Goal: Task Accomplishment & Management: Complete application form

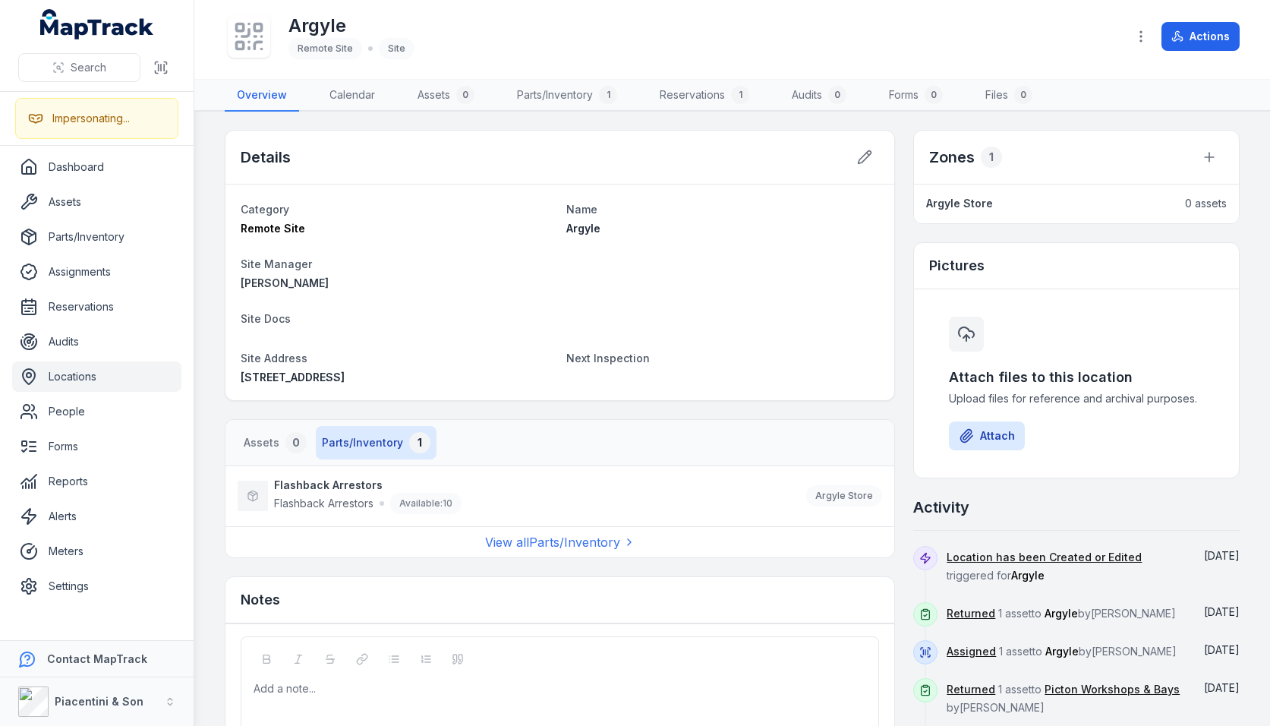
click at [900, 329] on div "Details Category Remote Site Name Argyle Site Manager John Robertson Site Docs …" at bounding box center [732, 491] width 1015 height 723
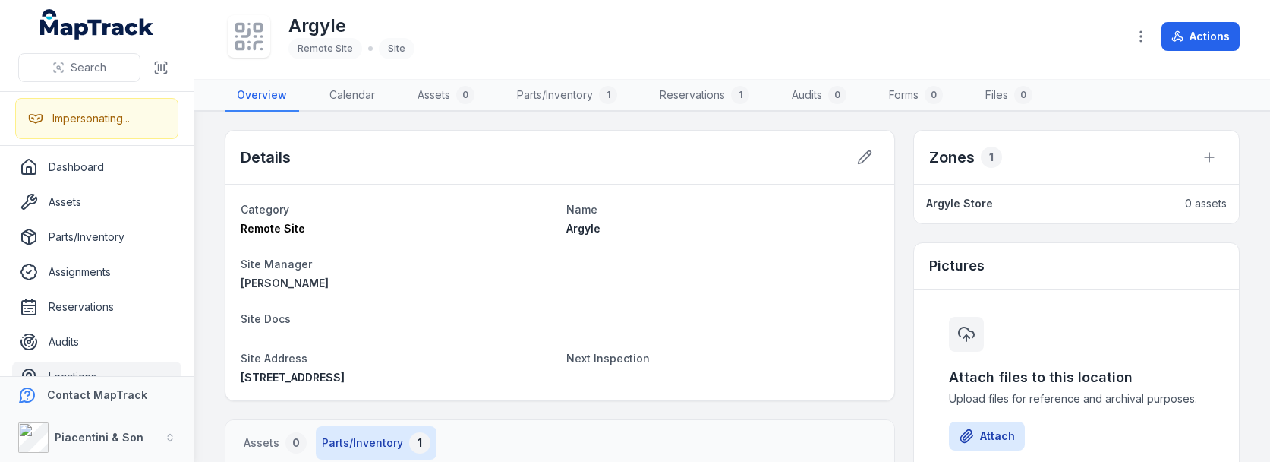
click at [1070, 281] on div "Pictures" at bounding box center [1076, 266] width 325 height 46
click at [476, 150] on div "Details" at bounding box center [559, 158] width 669 height 54
drag, startPoint x: 512, startPoint y: 158, endPoint x: 560, endPoint y: 161, distance: 47.9
click at [526, 161] on div "Details" at bounding box center [559, 158] width 669 height 54
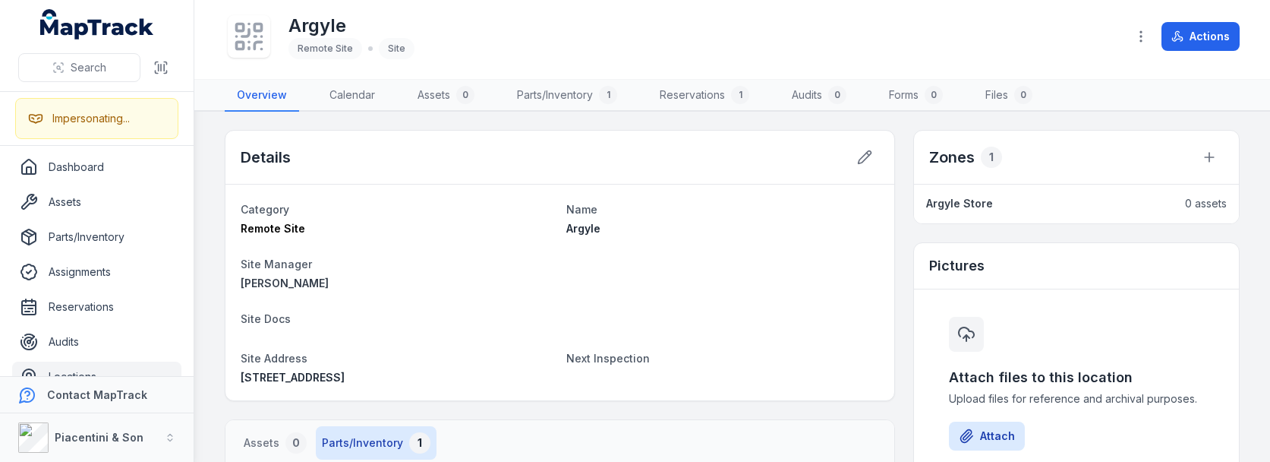
click at [563, 159] on div "Details" at bounding box center [559, 158] width 669 height 54
click at [692, 155] on div "Details" at bounding box center [559, 158] width 669 height 54
click at [705, 117] on main "Details Category Remote Site Name Argyle Site Manager John Robertson Site Docs …" at bounding box center [732, 287] width 1076 height 350
click at [694, 52] on div "Argyle Remote Site Site" at bounding box center [670, 36] width 890 height 49
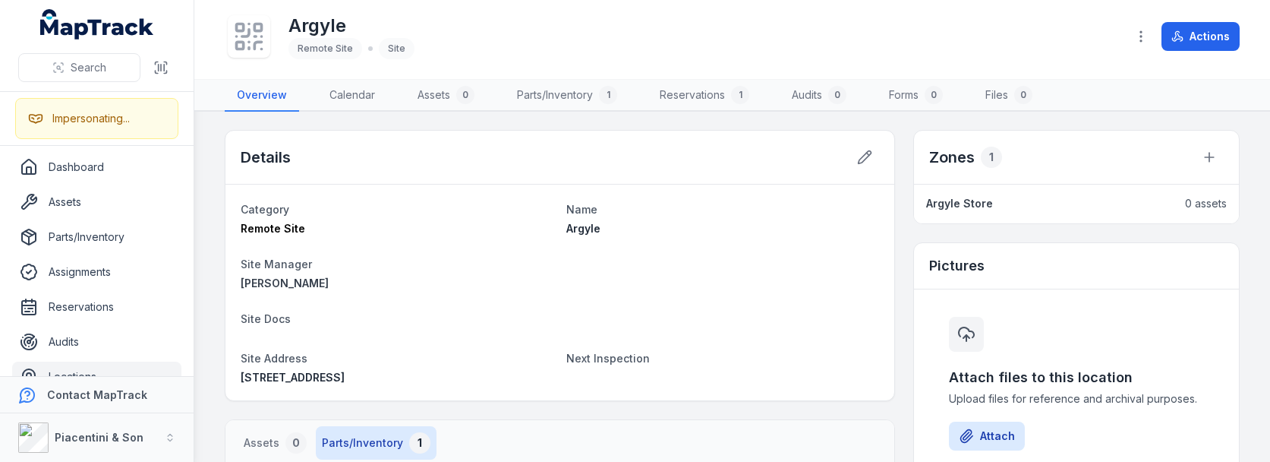
click at [685, 160] on div "Details" at bounding box center [559, 158] width 669 height 54
click at [695, 122] on main "Details Category Remote Site Name Argyle Site Manager John Robertson Site Docs …" at bounding box center [732, 287] width 1076 height 350
click at [705, 153] on div "Details" at bounding box center [559, 158] width 669 height 54
click at [749, 147] on div "Details" at bounding box center [559, 158] width 669 height 54
click at [693, 156] on div "Details" at bounding box center [559, 158] width 669 height 54
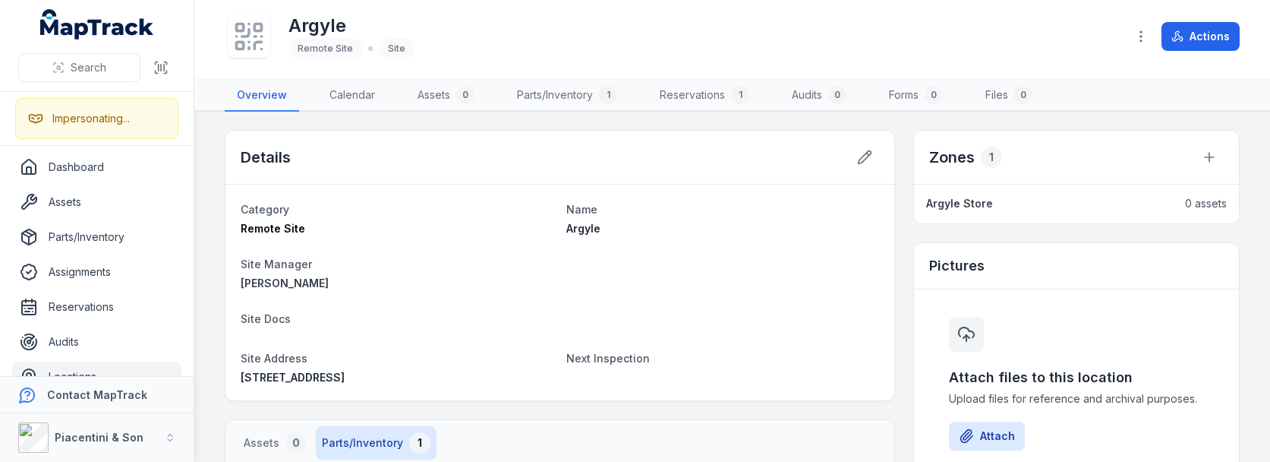
click at [698, 153] on div "Details" at bounding box center [559, 158] width 669 height 54
click at [430, 154] on div "Details" at bounding box center [559, 158] width 669 height 54
drag, startPoint x: 560, startPoint y: 168, endPoint x: 732, endPoint y: 190, distance: 173.0
click at [561, 168] on div "Details" at bounding box center [559, 158] width 669 height 54
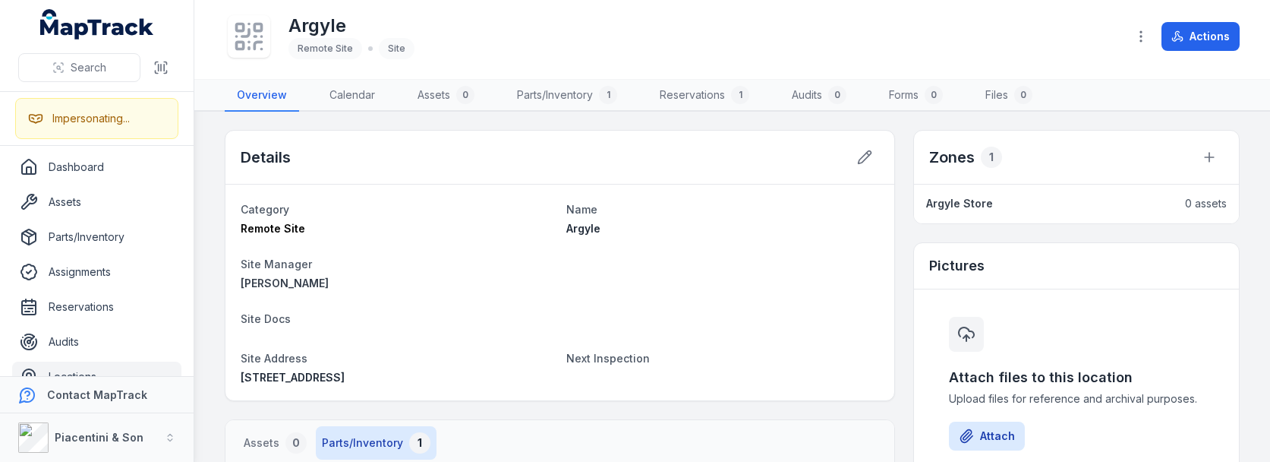
click at [1095, 93] on nav "Overview Calendar Assets 0 Parts/Inventory 1 Reservations 1 Audits 0 Forms 0 Fi…" at bounding box center [732, 96] width 1015 height 32
click at [1076, 46] on div "Argyle Remote Site Site" at bounding box center [670, 36] width 890 height 49
click at [1086, 33] on div "Argyle Remote Site Site" at bounding box center [670, 36] width 890 height 49
click at [71, 372] on link "Locations" at bounding box center [96, 376] width 169 height 30
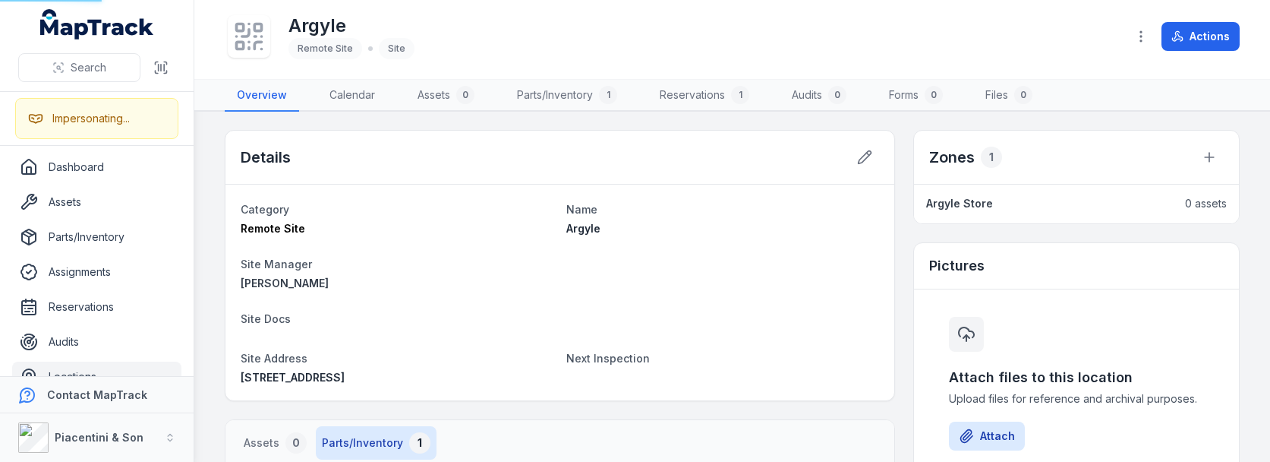
click at [209, 215] on main "Details Category Remote Site Name Argyle Site Manager John Robertson Site Docs …" at bounding box center [732, 287] width 1076 height 350
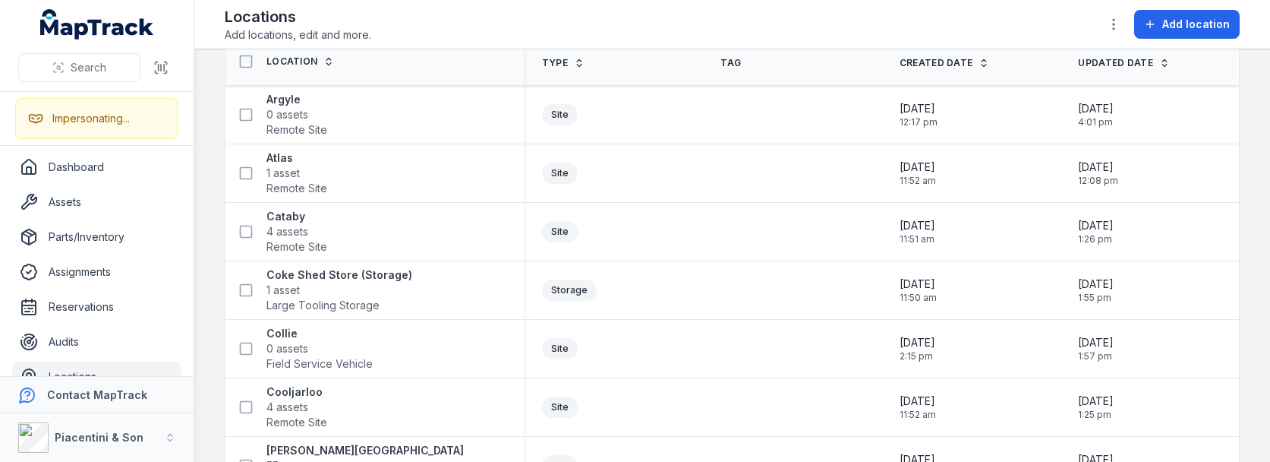
scroll to position [148, 0]
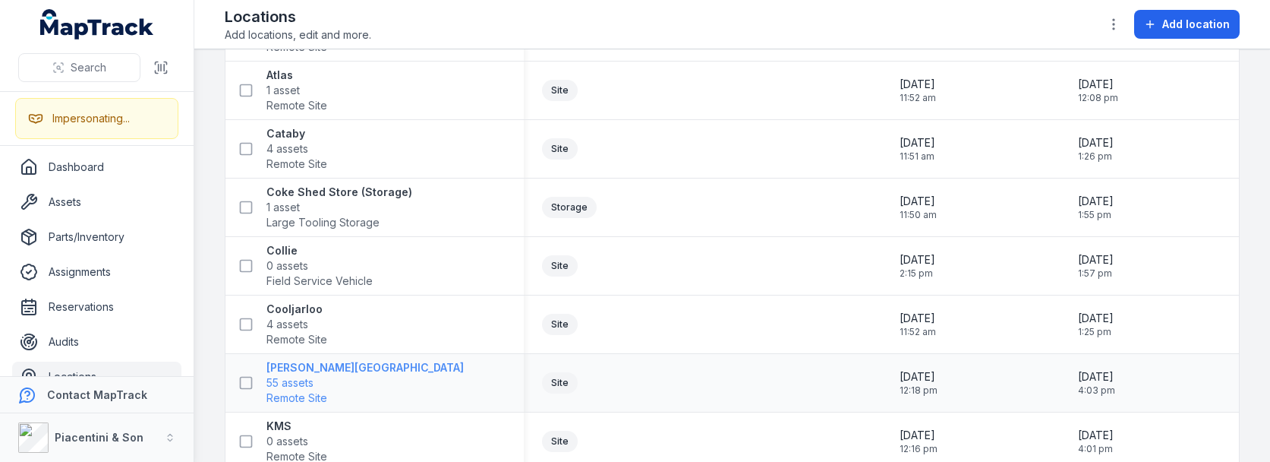
click at [275, 377] on span "55 assets" at bounding box center [289, 382] width 47 height 15
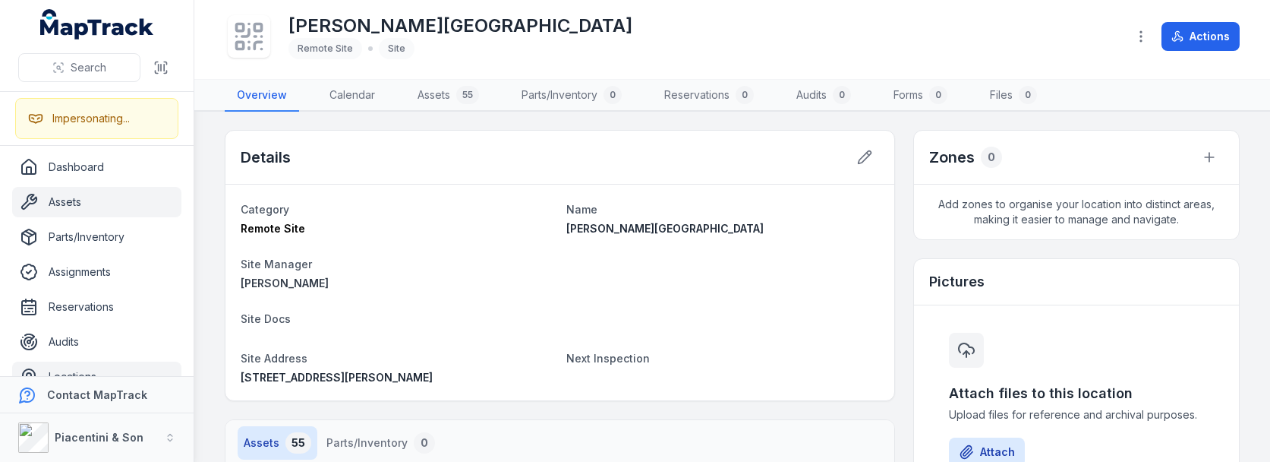
click at [90, 206] on link "Assets" at bounding box center [96, 202] width 169 height 30
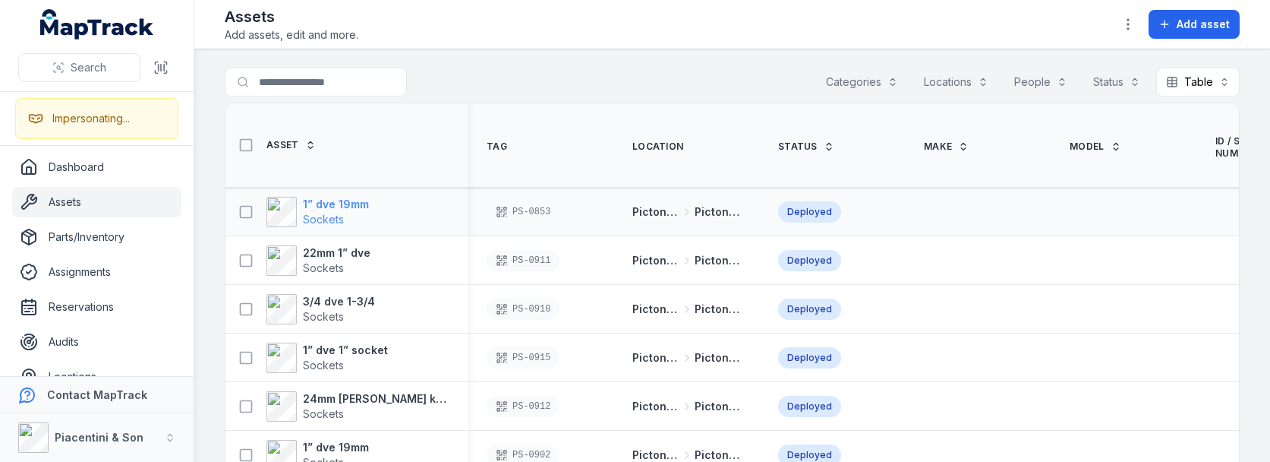
click at [326, 221] on span "Sockets" at bounding box center [323, 219] width 41 height 13
click at [506, 84] on div "Search for assets Categories Locations People Status Table *****" at bounding box center [732, 85] width 1015 height 35
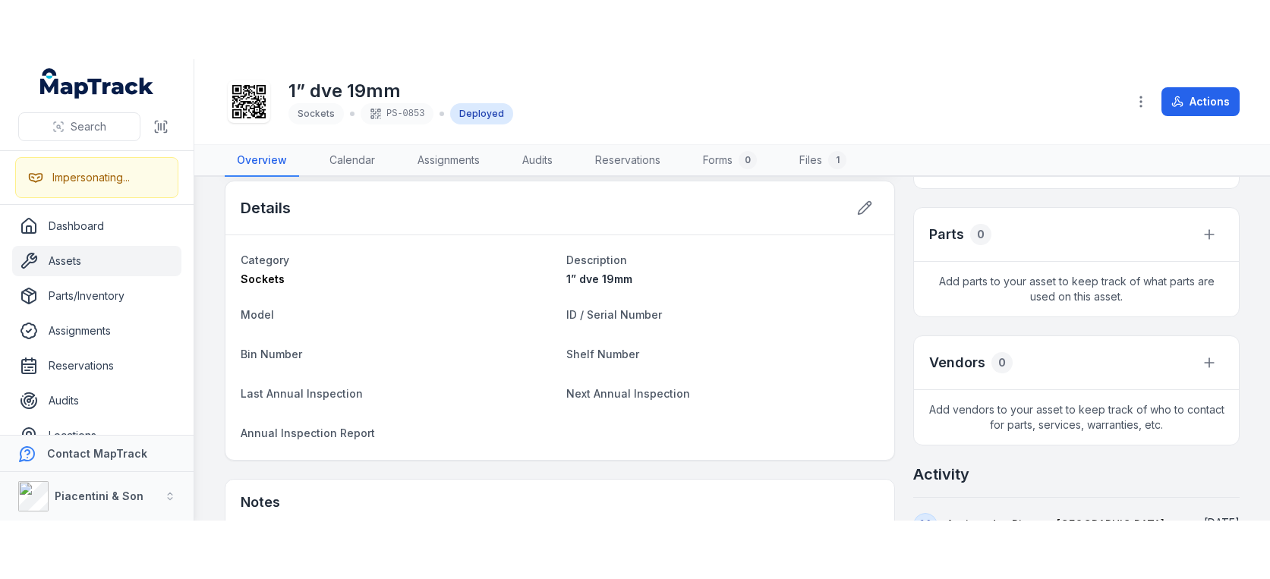
scroll to position [402, 0]
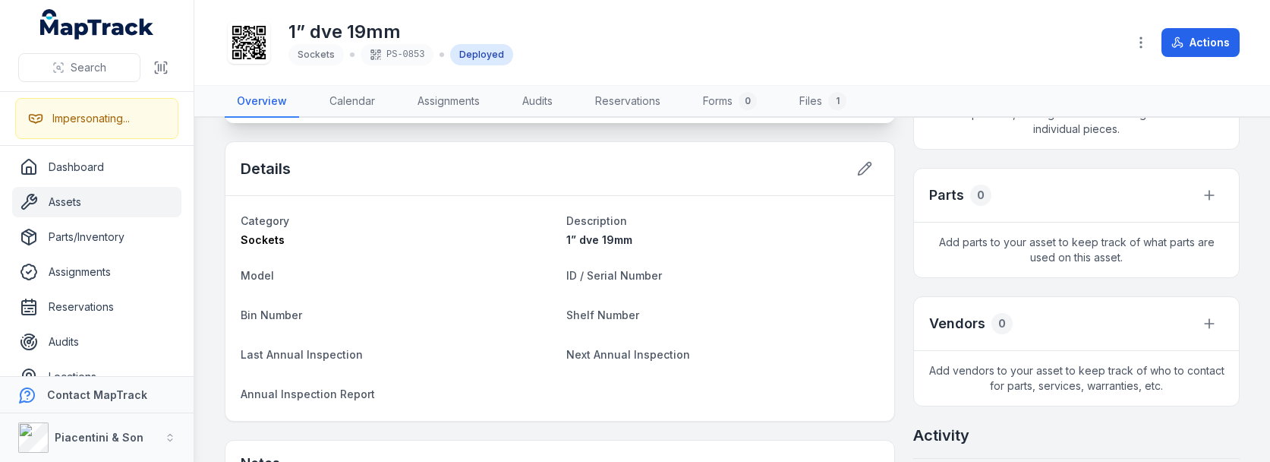
click at [900, 320] on div "lot 50 Boyanup Picton Road, Picton, Western Australia 6229, Australia Location …" at bounding box center [732, 251] width 1015 height 1035
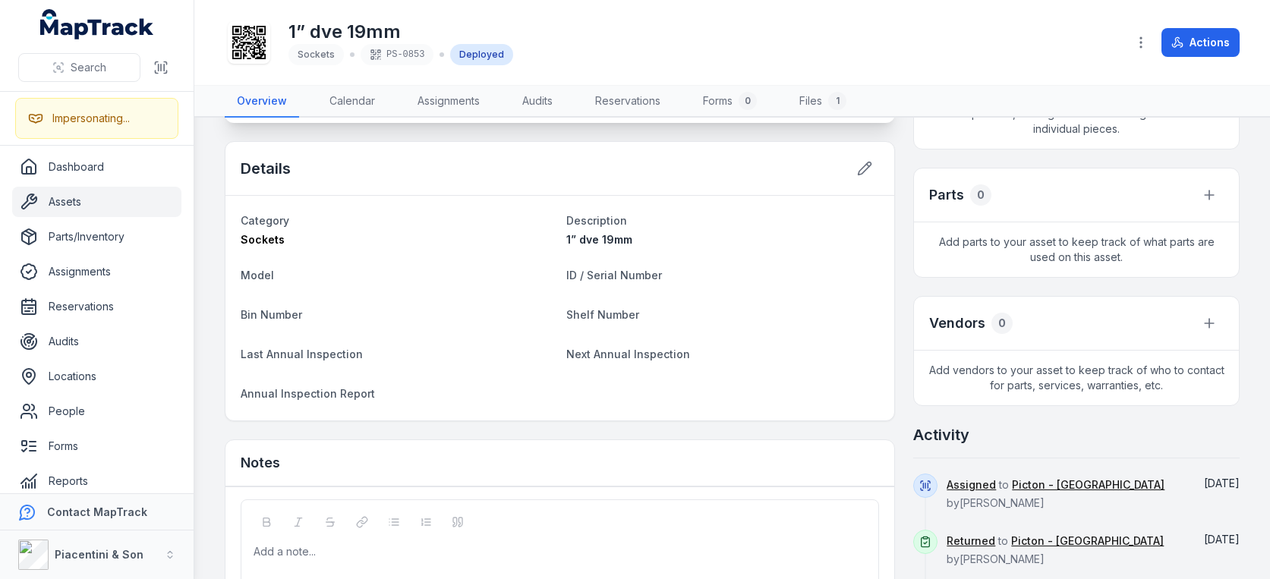
click at [917, 425] on h2 "Activity" at bounding box center [941, 434] width 56 height 21
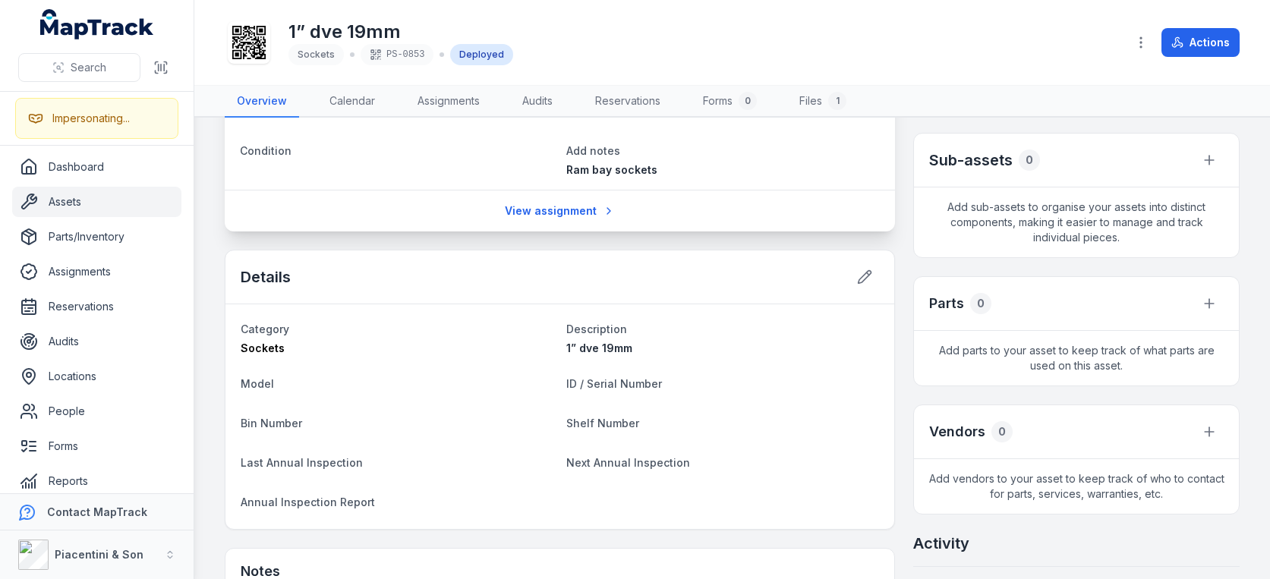
scroll to position [313, 0]
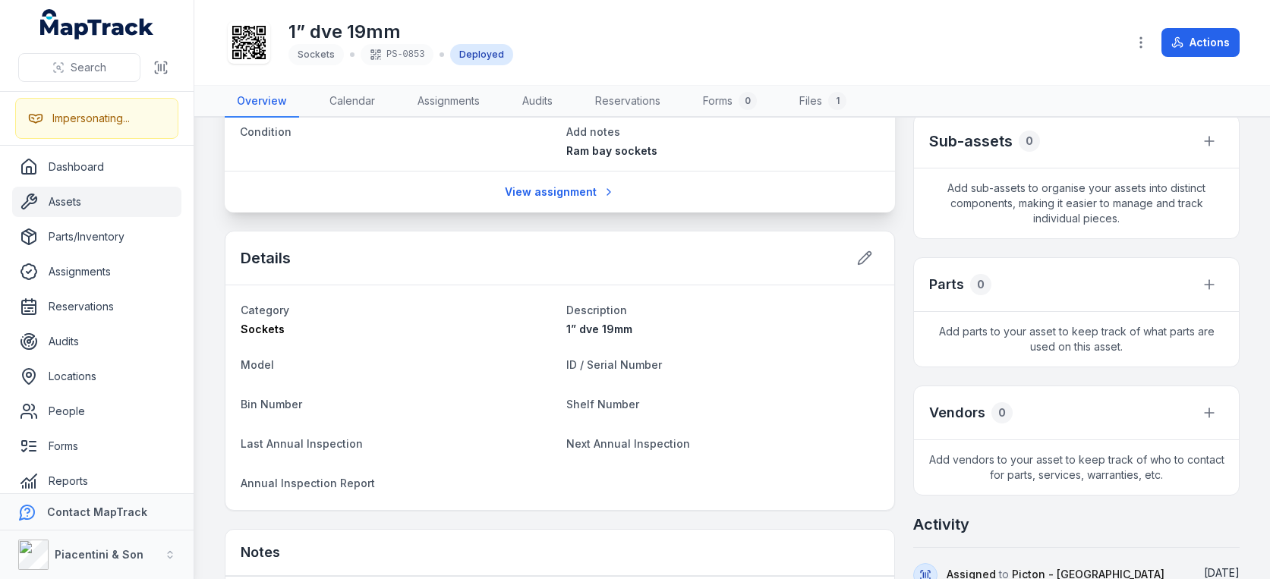
click at [900, 418] on div "lot 50 Boyanup Picton Road, Picton, Western Australia 6229, Australia Location …" at bounding box center [732, 340] width 1015 height 1035
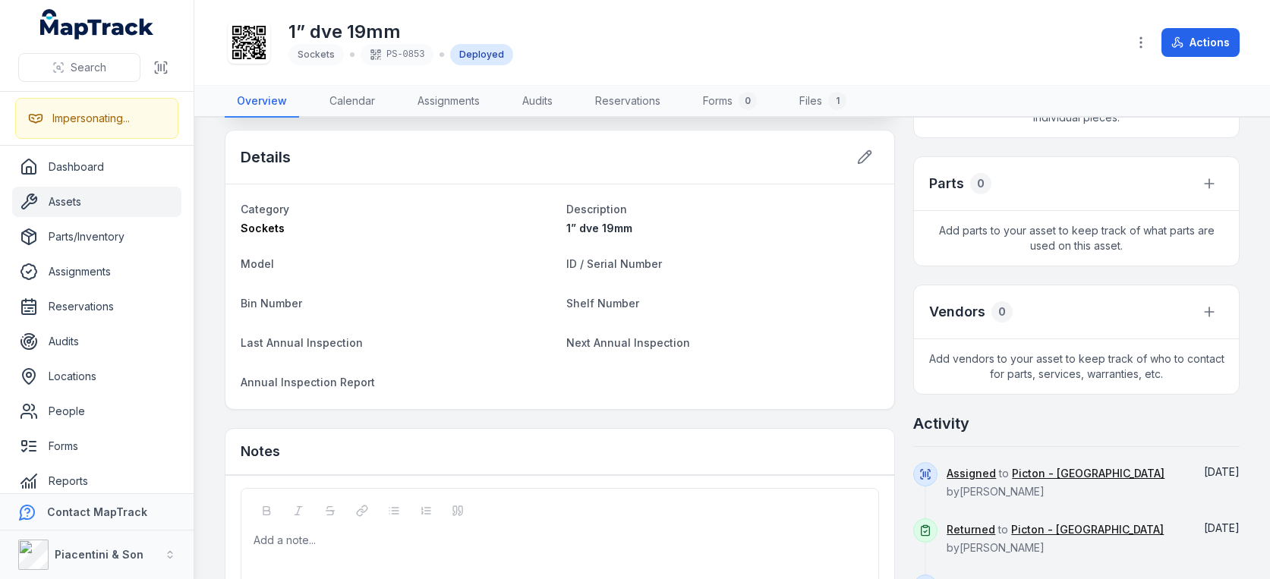
scroll to position [404, 0]
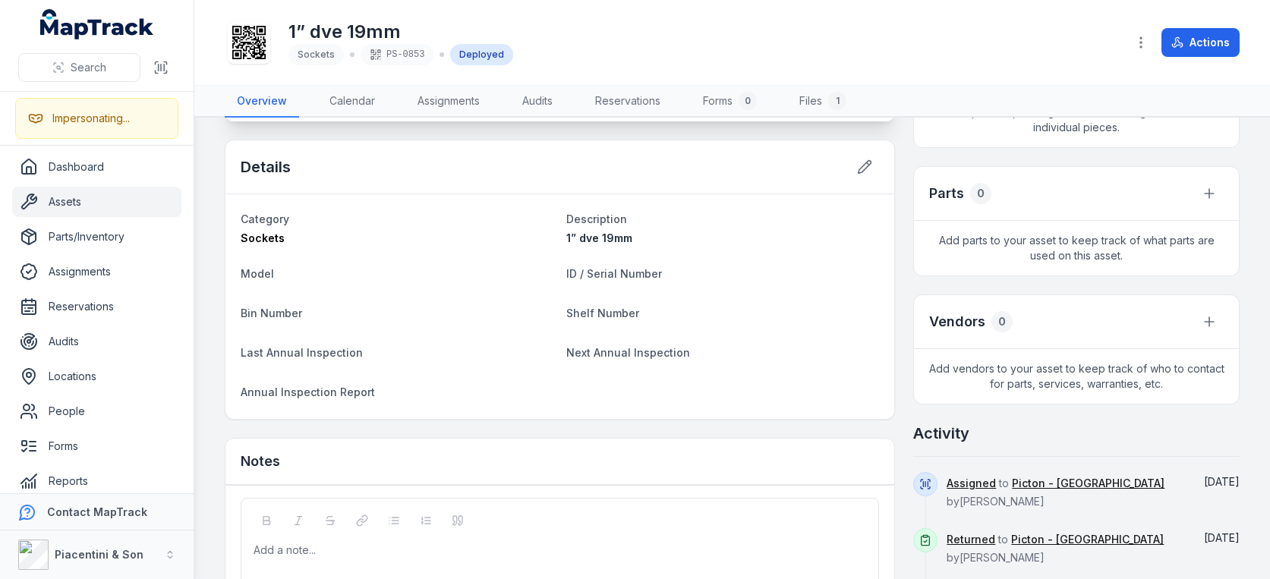
click at [900, 390] on div "lot 50 Boyanup Picton Road, Picton, Western Australia 6229, Australia Location …" at bounding box center [732, 249] width 1015 height 1035
click at [592, 170] on div "Details" at bounding box center [559, 167] width 669 height 54
drag, startPoint x: 566, startPoint y: 278, endPoint x: 640, endPoint y: 276, distance: 74.4
click at [632, 277] on span "ID / Serial Number" at bounding box center [614, 273] width 96 height 13
click at [684, 277] on dt "ID / Serial Number" at bounding box center [723, 273] width 314 height 18
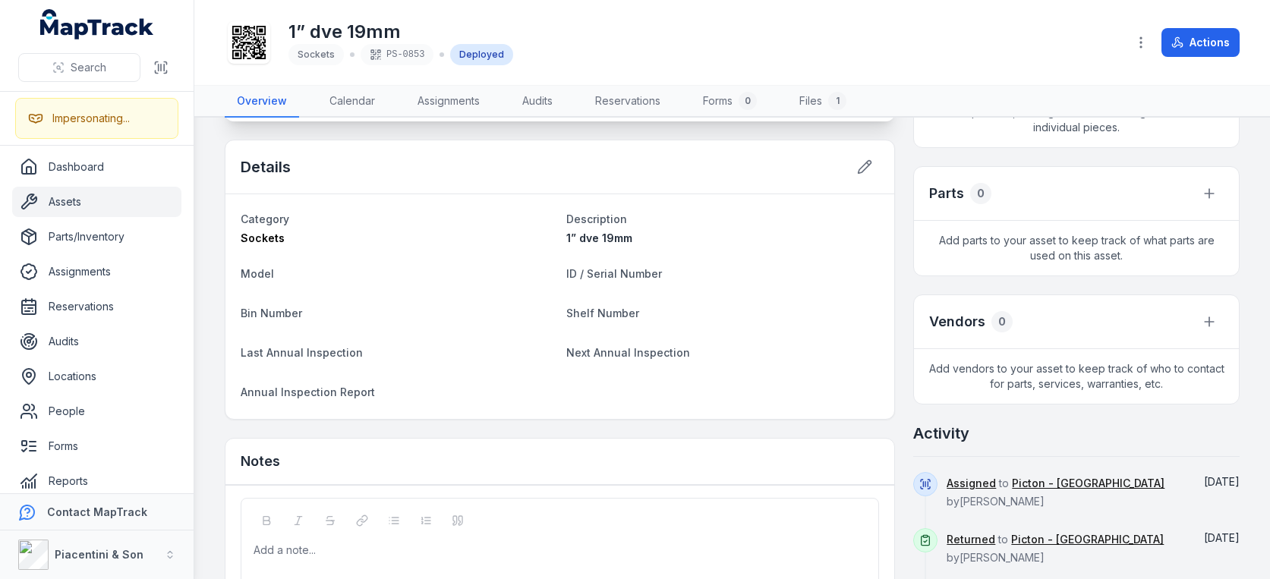
click at [683, 276] on dt "ID / Serial Number" at bounding box center [723, 273] width 314 height 18
click at [681, 272] on dt "ID / Serial Number" at bounding box center [723, 273] width 314 height 18
click at [680, 272] on dt "ID / Serial Number" at bounding box center [723, 273] width 314 height 18
click at [707, 171] on div "Details" at bounding box center [559, 167] width 669 height 54
click at [894, 157] on div "lot 50 Boyanup Picton Road, Picton, Western Australia 6229, Australia Location …" at bounding box center [732, 249] width 1015 height 1035
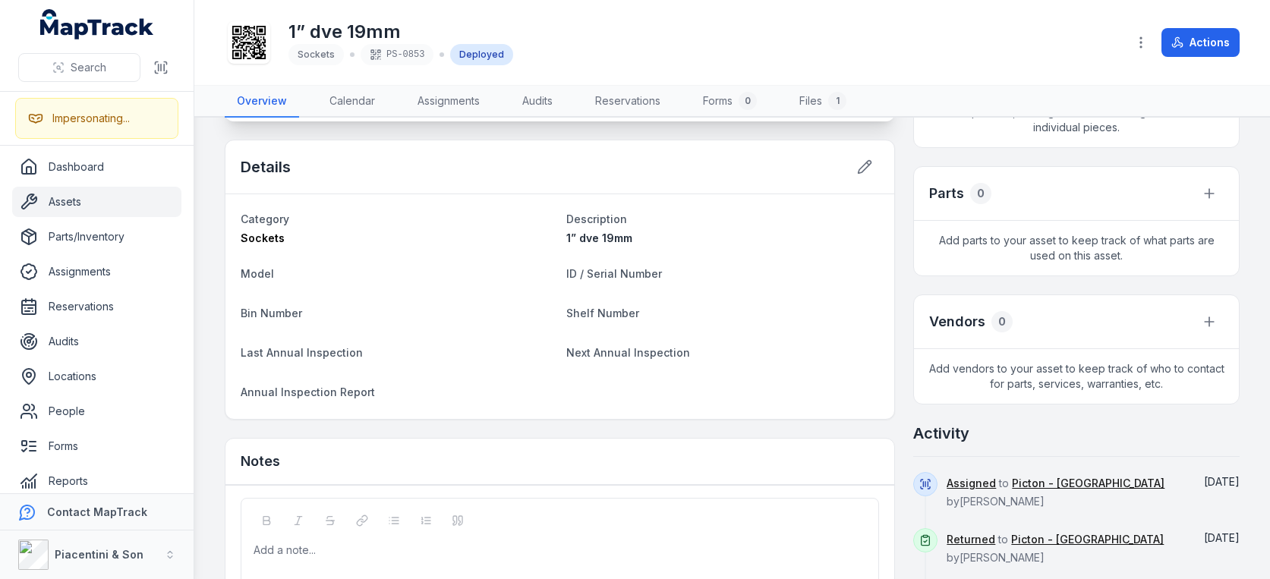
click at [894, 165] on div "lot 50 Boyanup Picton Road, Picton, Western Australia 6229, Australia Location …" at bounding box center [732, 249] width 1015 height 1035
click at [929, 57] on div "1” dve 19mm Sockets PS-0853 Deployed" at bounding box center [670, 42] width 890 height 49
click at [96, 440] on link "Forms" at bounding box center [96, 446] width 169 height 30
click at [874, 42] on div "1” dve 19mm Sockets PS-0853 Deployed" at bounding box center [670, 42] width 890 height 49
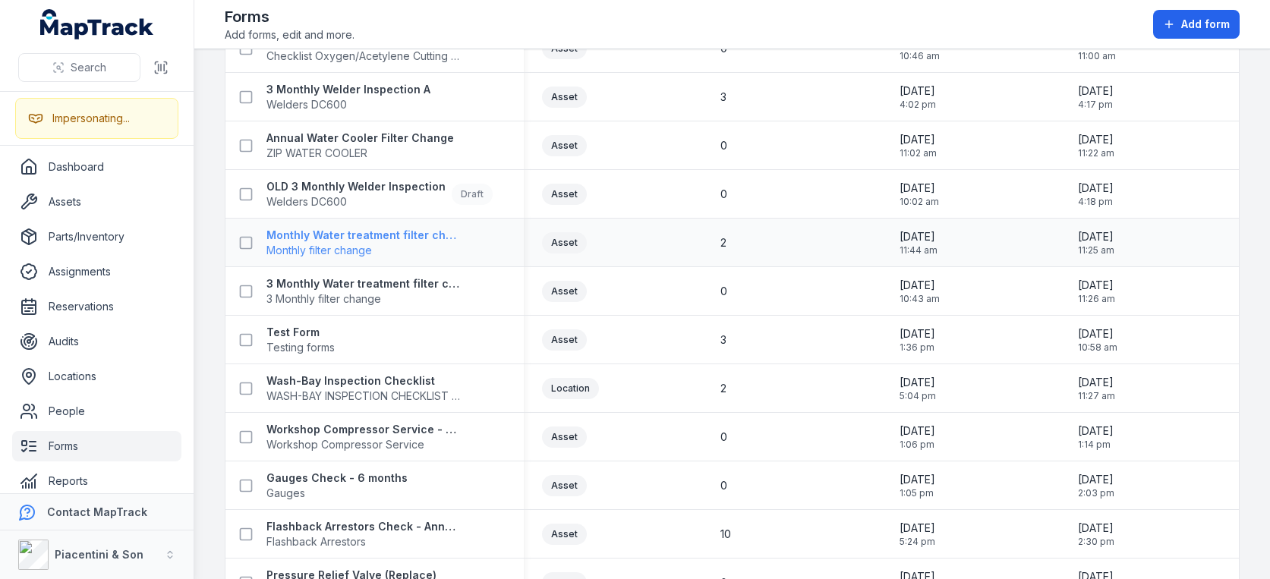
scroll to position [185, 0]
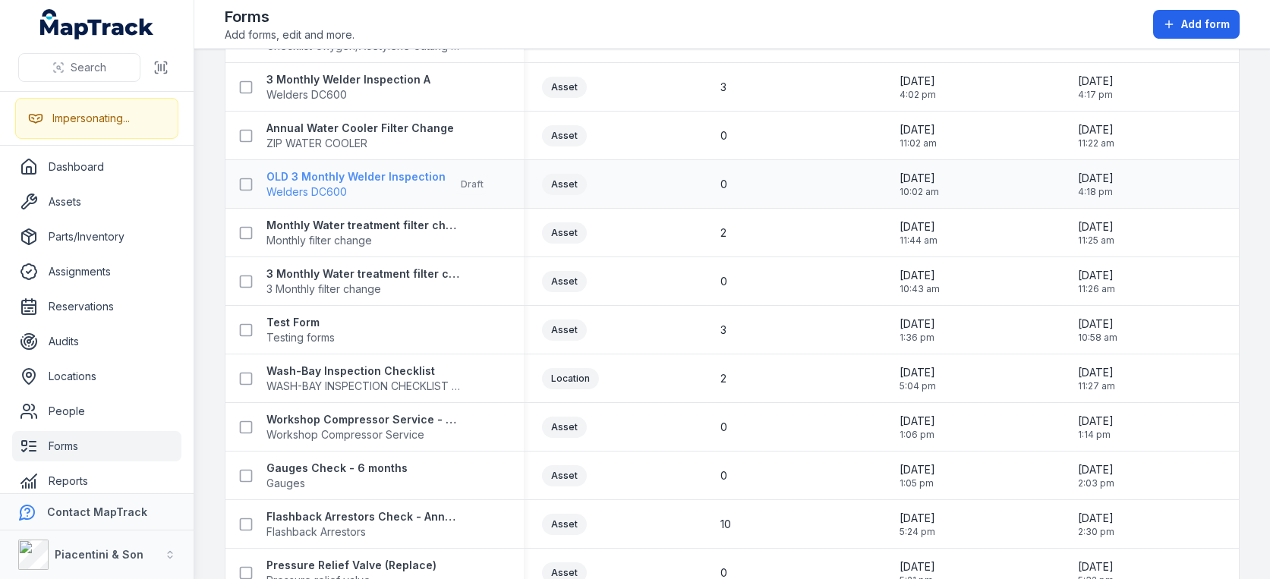
click at [333, 178] on strong "OLD 3 Monthly Welder Inspection" at bounding box center [355, 176] width 179 height 15
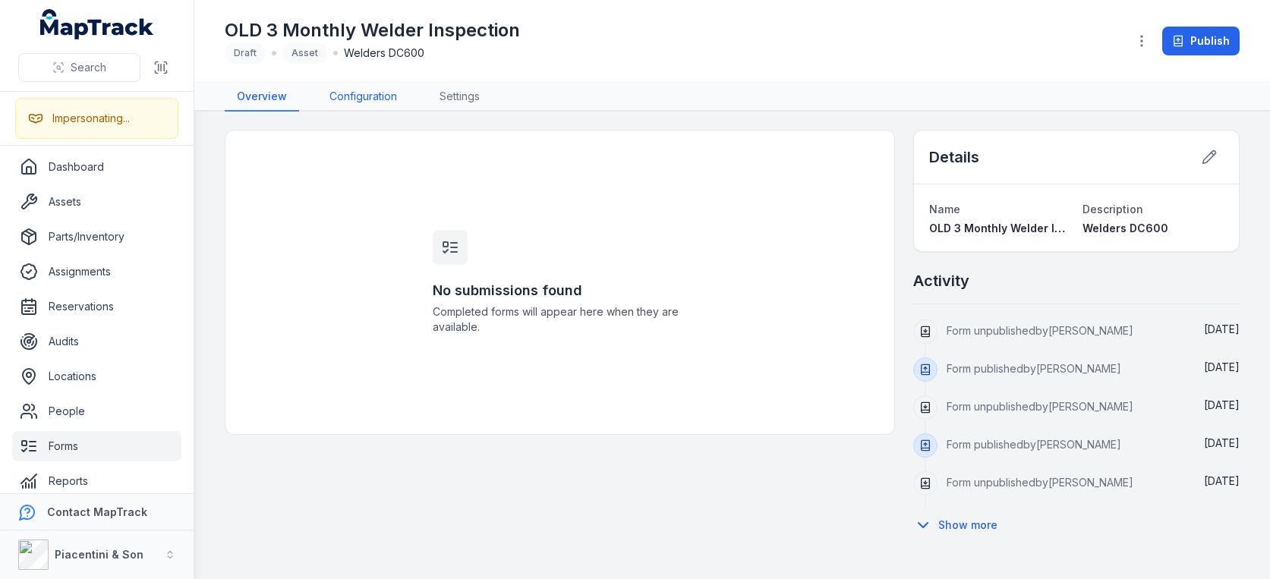
click at [348, 97] on link "Configuration" at bounding box center [363, 97] width 92 height 29
click at [520, 58] on div "OLD 3 Monthly Welder Inspection Draft Asset Welders DC600" at bounding box center [670, 41] width 891 height 46
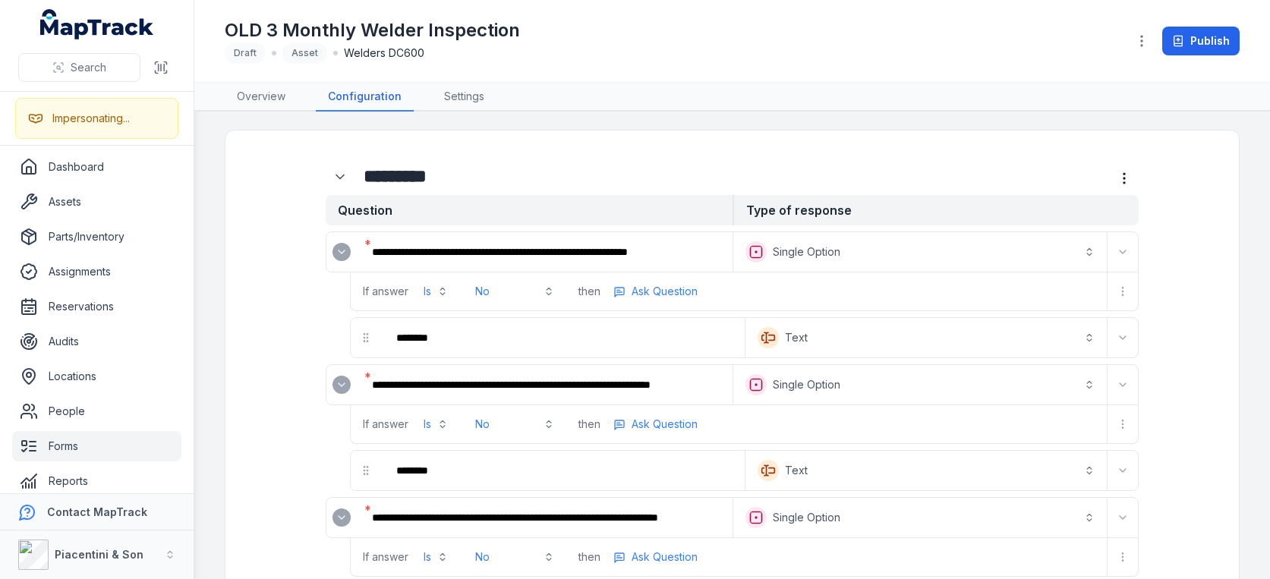
scroll to position [1244, 0]
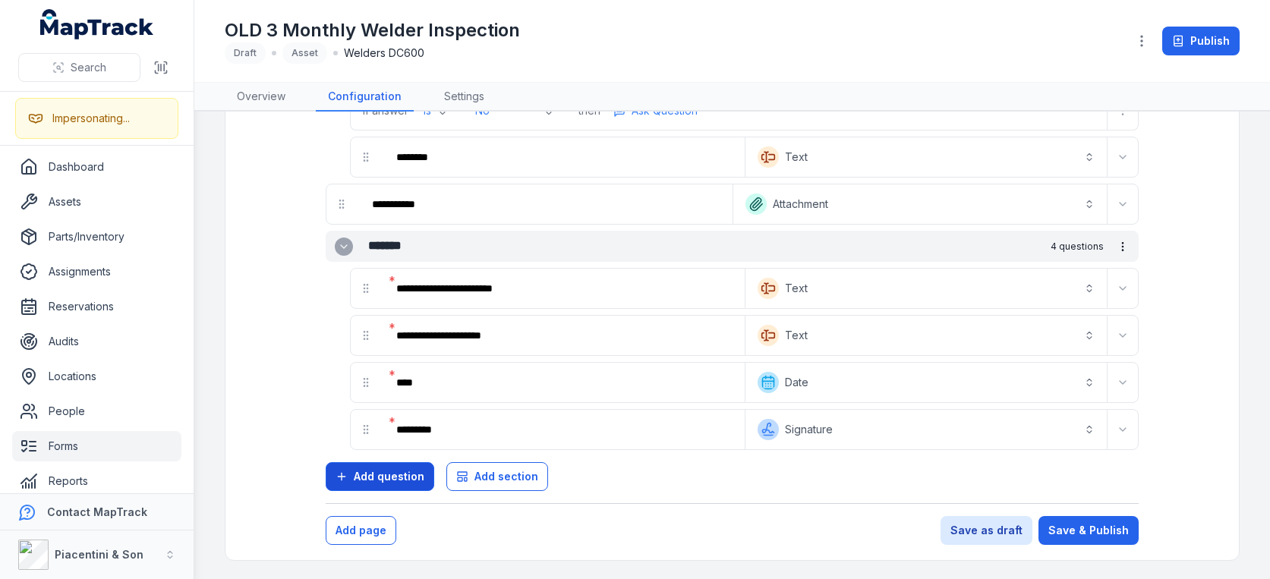
click at [381, 479] on span "Add question" at bounding box center [389, 476] width 71 height 15
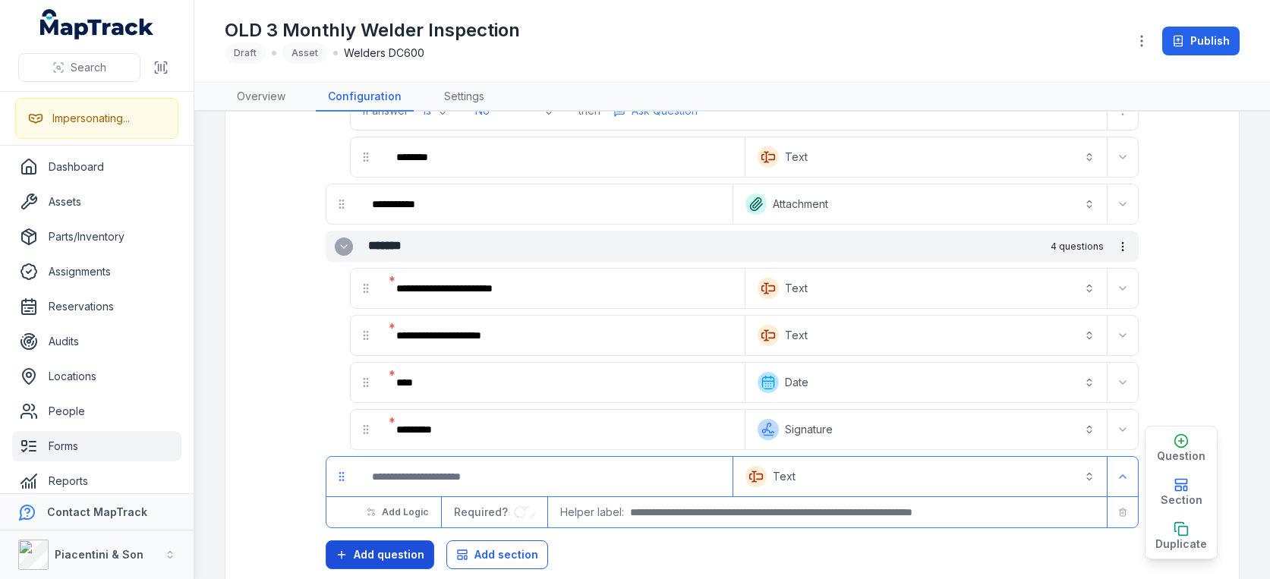
scroll to position [1322, 0]
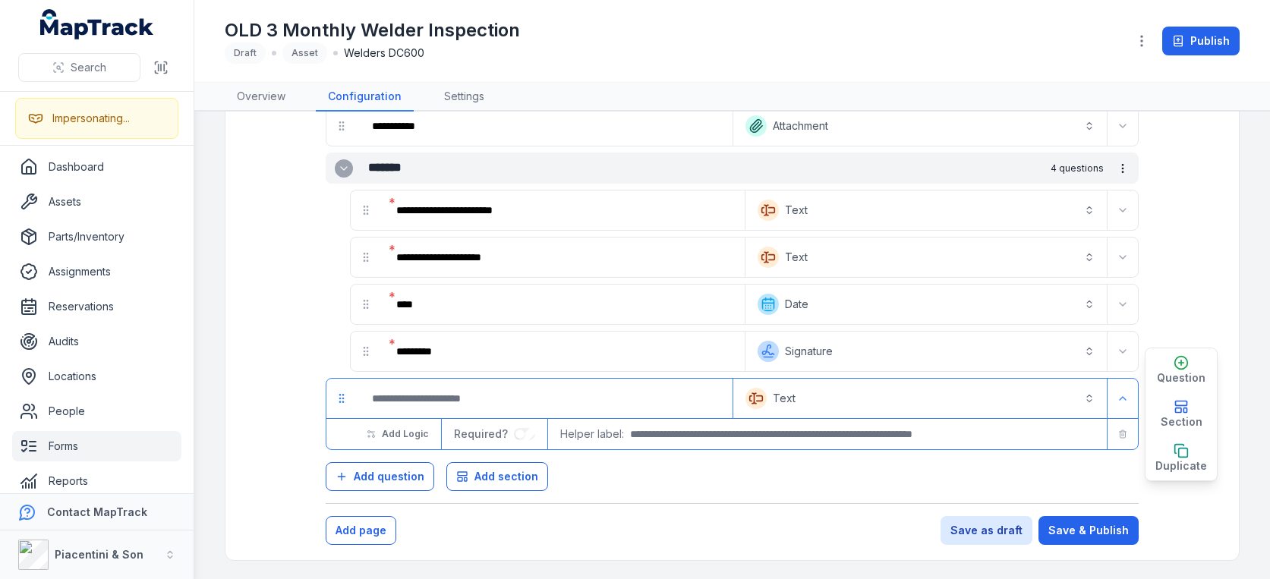
click at [759, 402] on button "Text *******" at bounding box center [920, 398] width 368 height 33
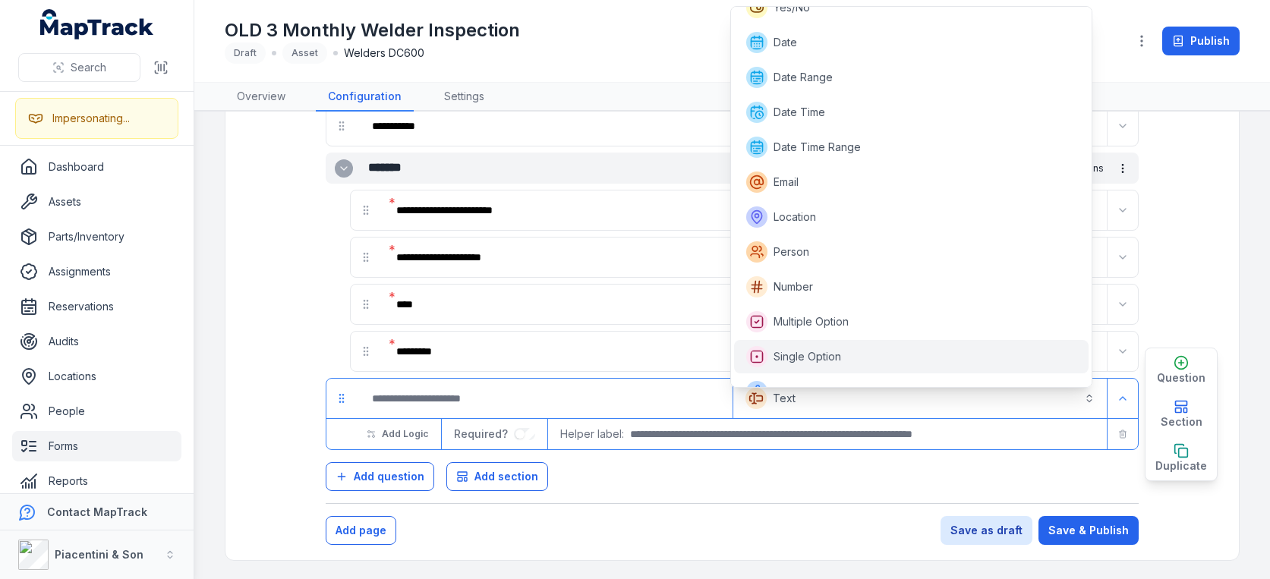
scroll to position [13, 0]
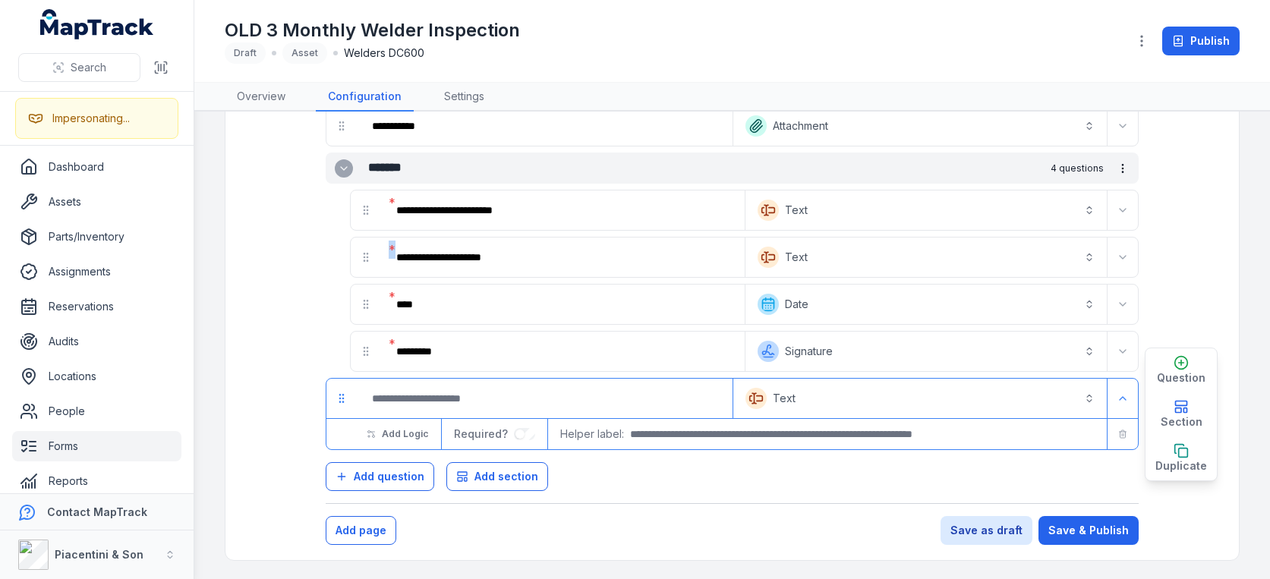
click at [818, 396] on button "Text *******" at bounding box center [920, 398] width 368 height 33
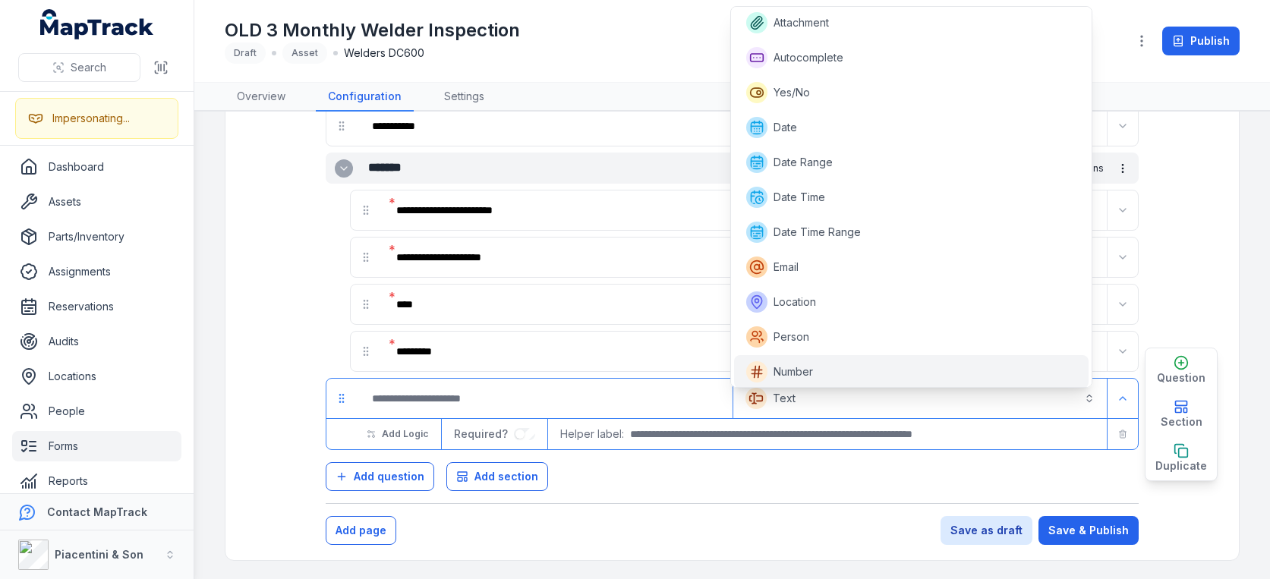
scroll to position [0, 0]
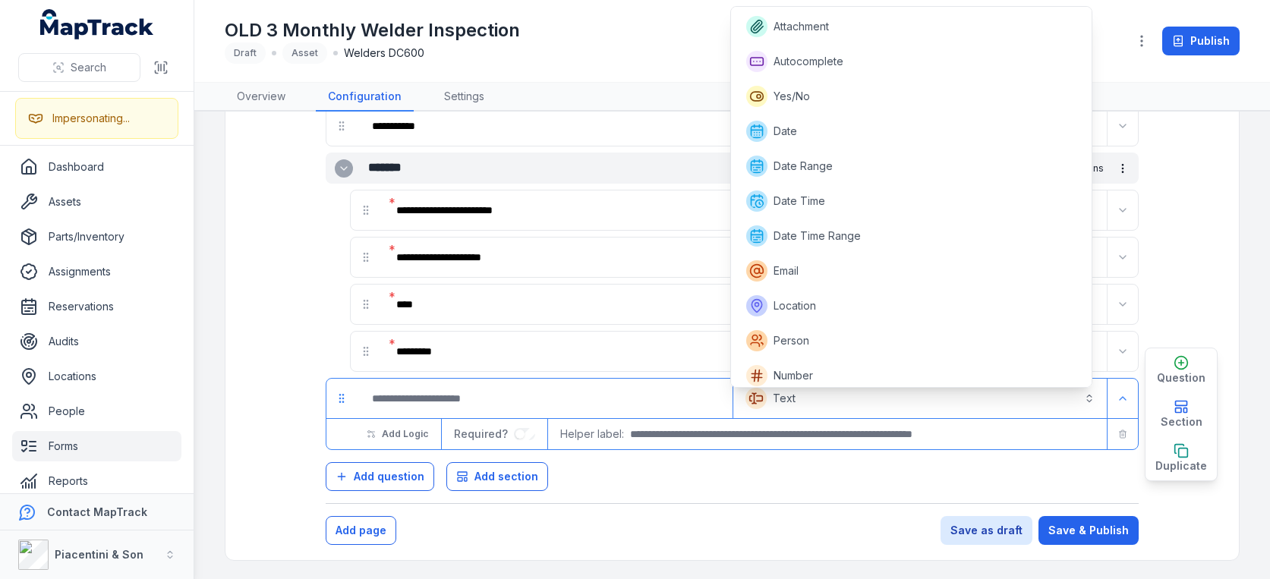
click at [708, 62] on div "**********" at bounding box center [732, 289] width 1076 height 579
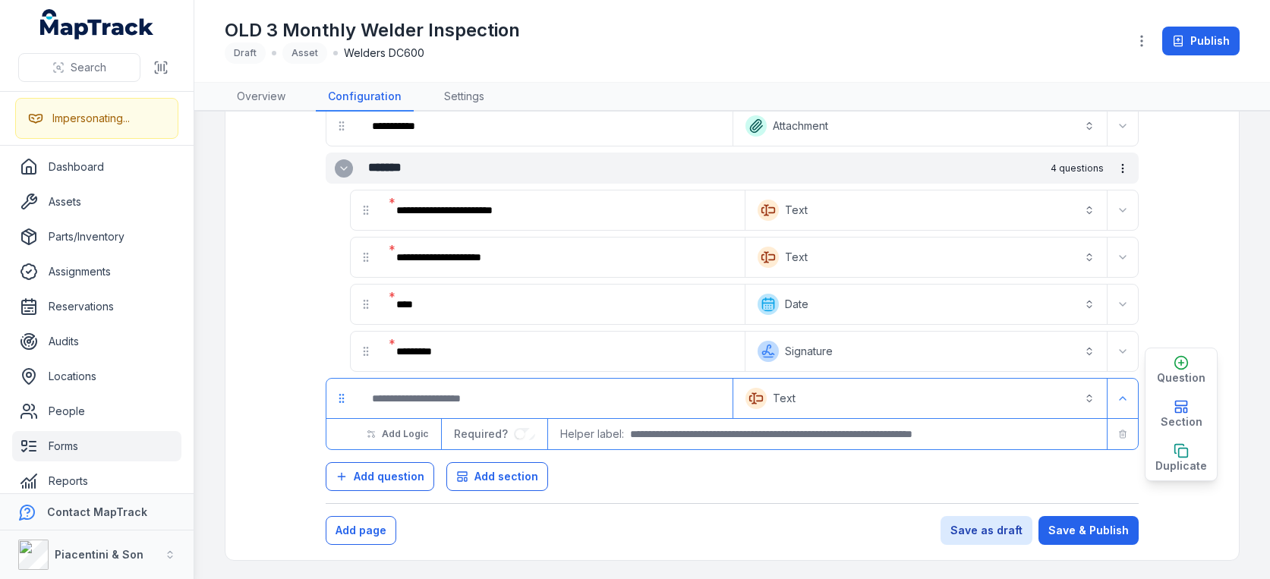
click at [731, 39] on div "OLD 3 Monthly Welder Inspection Draft Asset Welders DC600" at bounding box center [670, 41] width 891 height 46
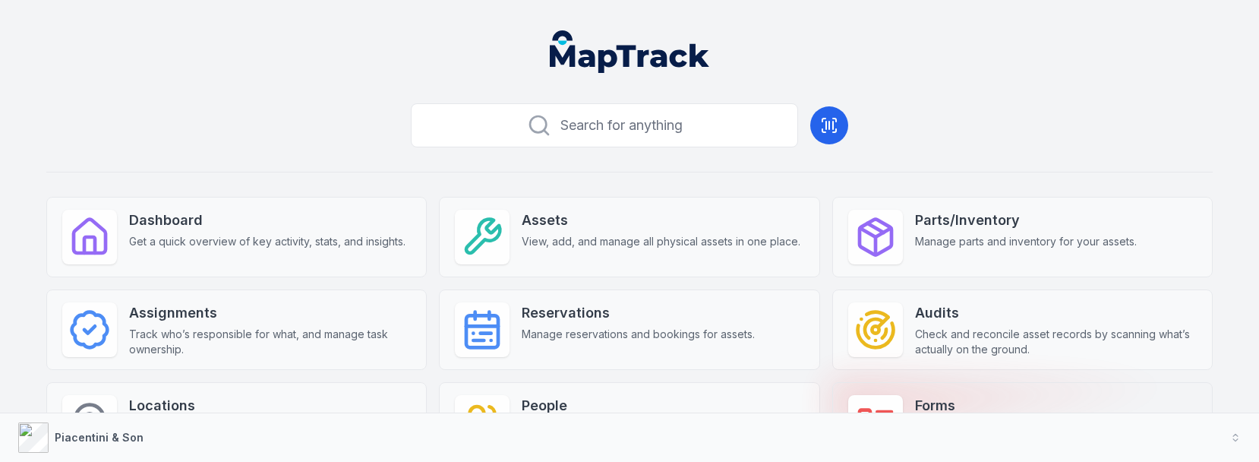
click at [896, 386] on div "Forms Create and complete checklists, inspections, and custom forms." at bounding box center [1022, 422] width 380 height 80
